Goal: Information Seeking & Learning: Compare options

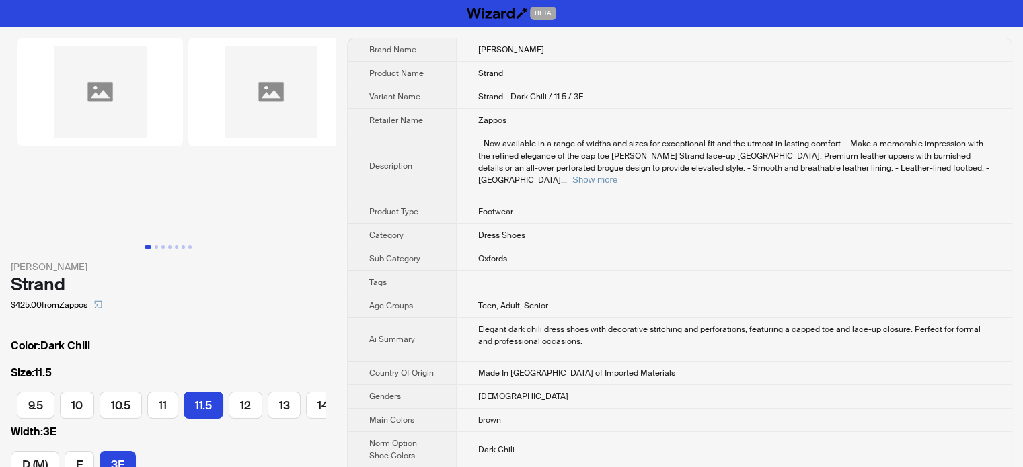
scroll to position [0, 196]
drag, startPoint x: 62, startPoint y: 302, endPoint x: 90, endPoint y: 309, distance: 29.2
click at [90, 309] on div "$425.00 from Zappos" at bounding box center [168, 306] width 315 height 22
drag, startPoint x: 509, startPoint y: 120, endPoint x: 529, endPoint y: 118, distance: 20.3
click at [529, 118] on td "Zappos" at bounding box center [734, 121] width 556 height 24
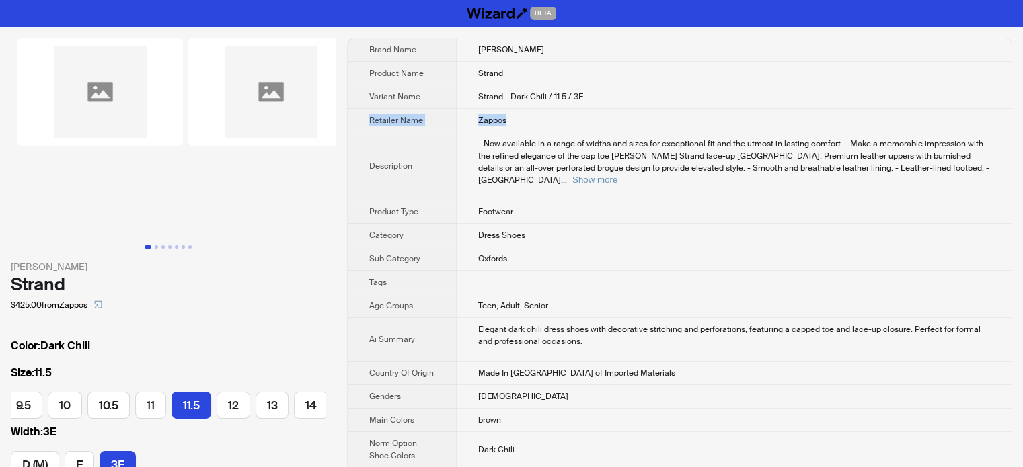
drag, startPoint x: 365, startPoint y: 121, endPoint x: 523, endPoint y: 121, distance: 157.4
click at [523, 121] on tr "Retailer Name Zappos" at bounding box center [680, 121] width 664 height 24
drag, startPoint x: 63, startPoint y: 305, endPoint x: 91, endPoint y: 306, distance: 28.9
click at [91, 306] on div "$425.00 from Zappos" at bounding box center [168, 306] width 315 height 22
drag, startPoint x: 368, startPoint y: 116, endPoint x: 518, endPoint y: 120, distance: 150.1
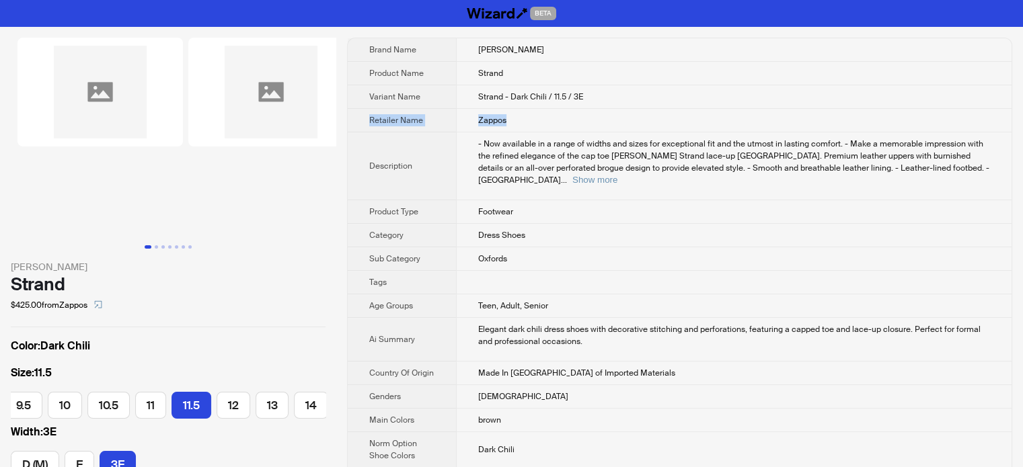
click at [514, 118] on tr "Retailer Name Zappos" at bounding box center [680, 121] width 664 height 24
